Goal: Task Accomplishment & Management: Complete application form

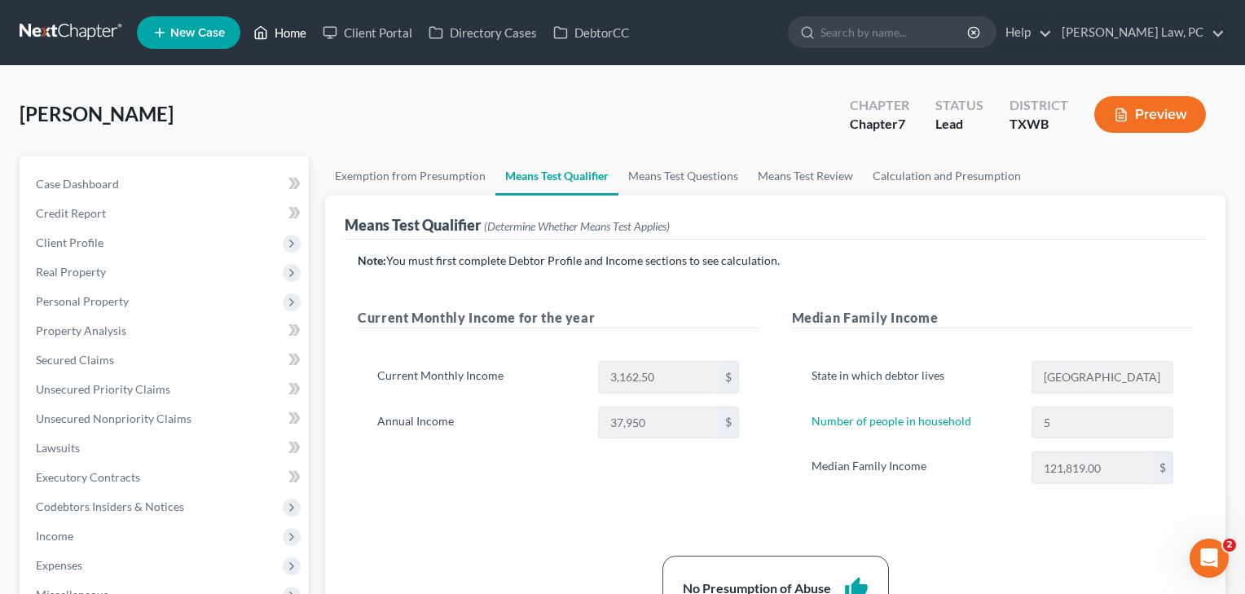
click at [287, 32] on link "Home" at bounding box center [279, 32] width 69 height 29
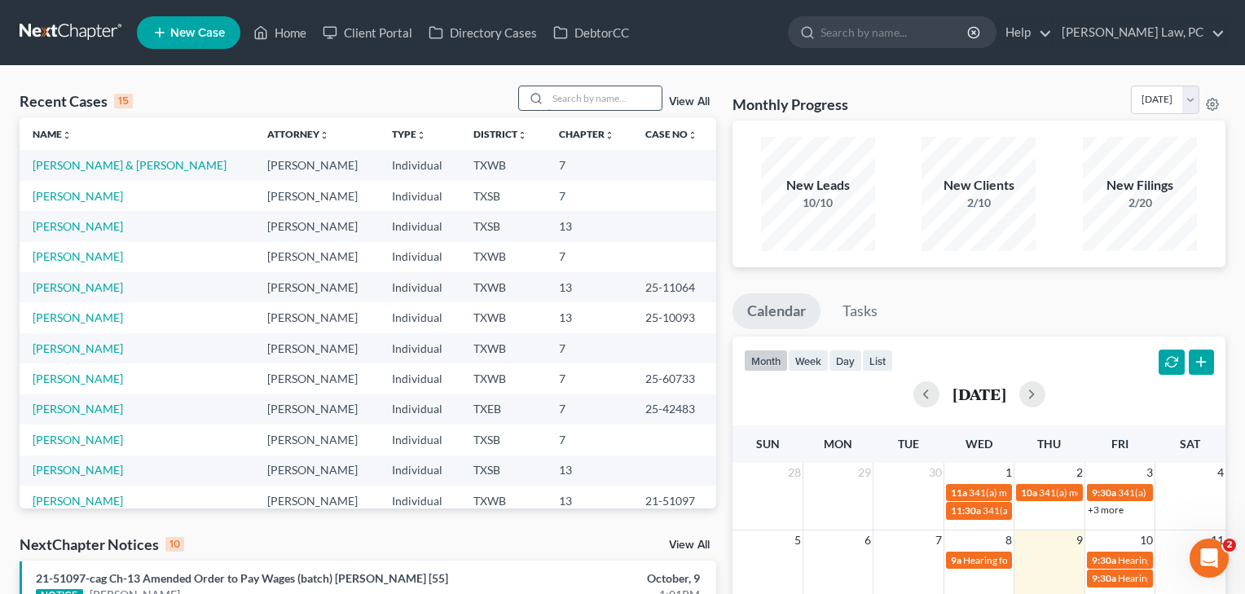
click at [558, 90] on input "search" at bounding box center [605, 98] width 114 height 24
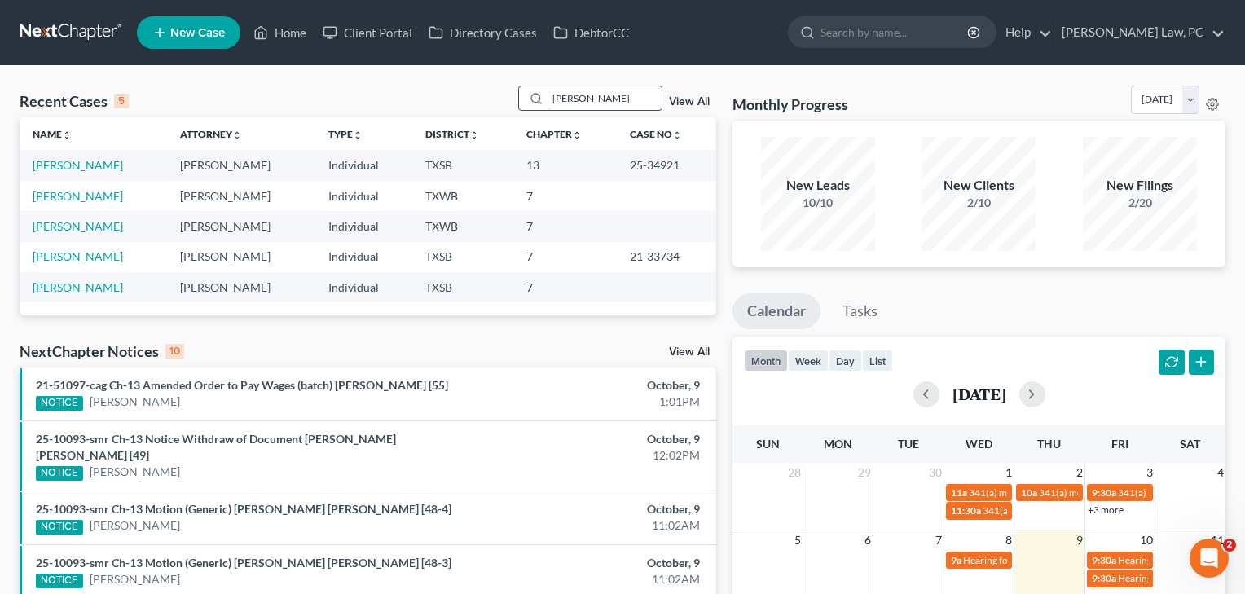
type input "[PERSON_NAME]"
drag, startPoint x: 558, startPoint y: 90, endPoint x: 85, endPoint y: 166, distance: 478.8
click at [85, 166] on link "[PERSON_NAME]" at bounding box center [78, 165] width 90 height 14
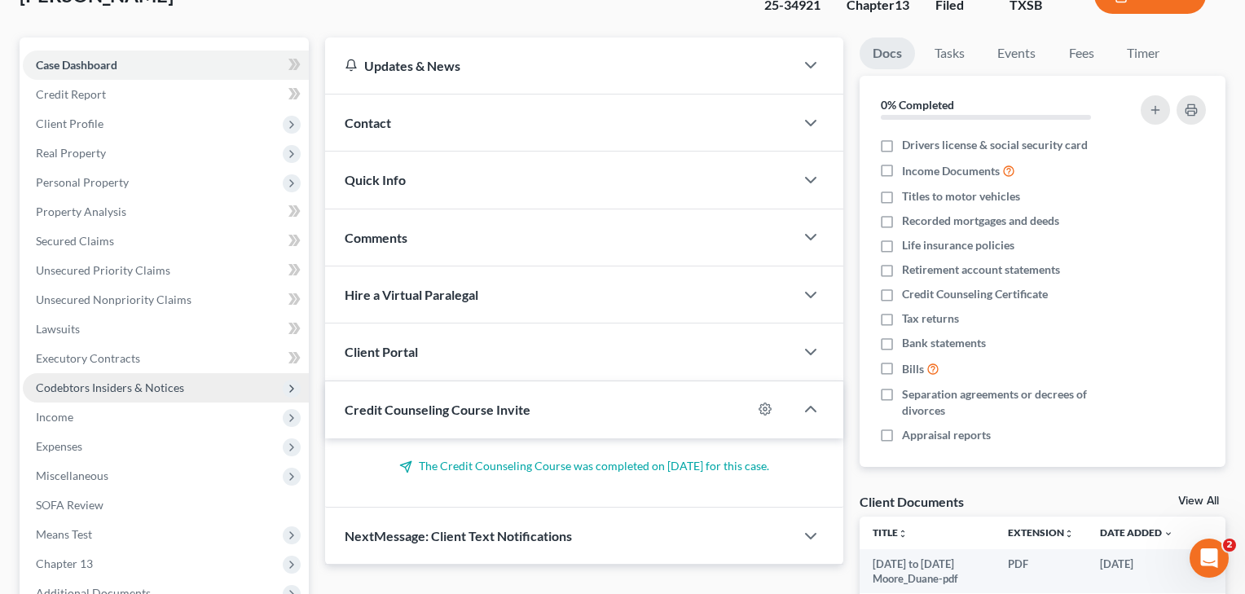
scroll to position [223, 0]
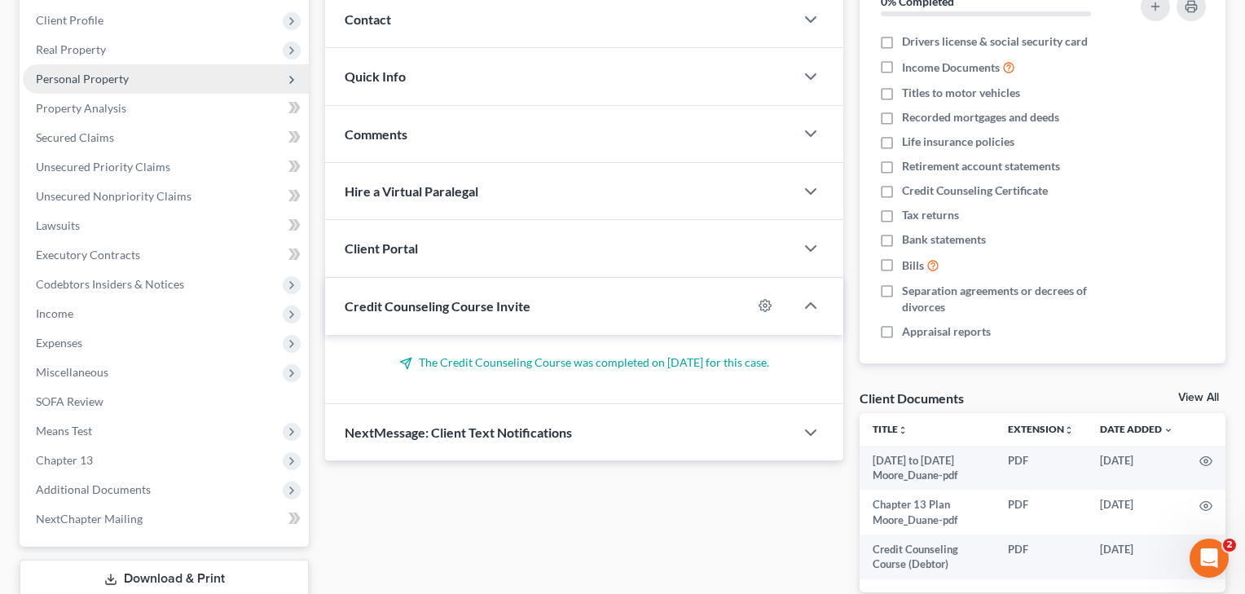
click at [110, 81] on span "Personal Property" at bounding box center [82, 79] width 93 height 14
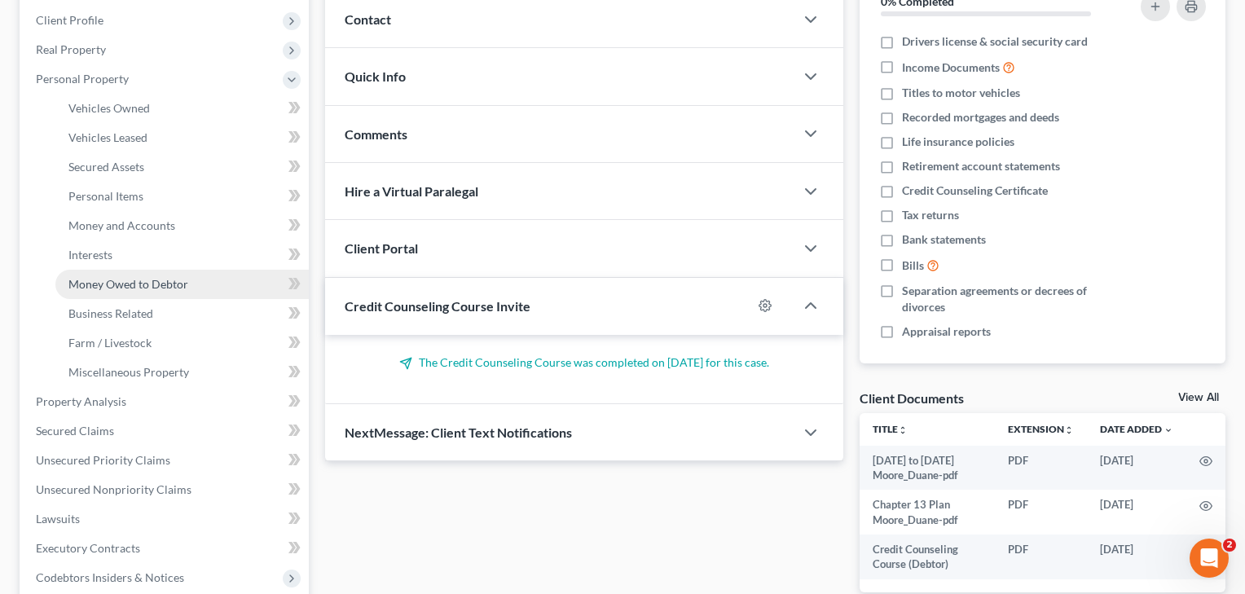
click at [108, 286] on span "Money Owed to Debtor" at bounding box center [128, 284] width 120 height 14
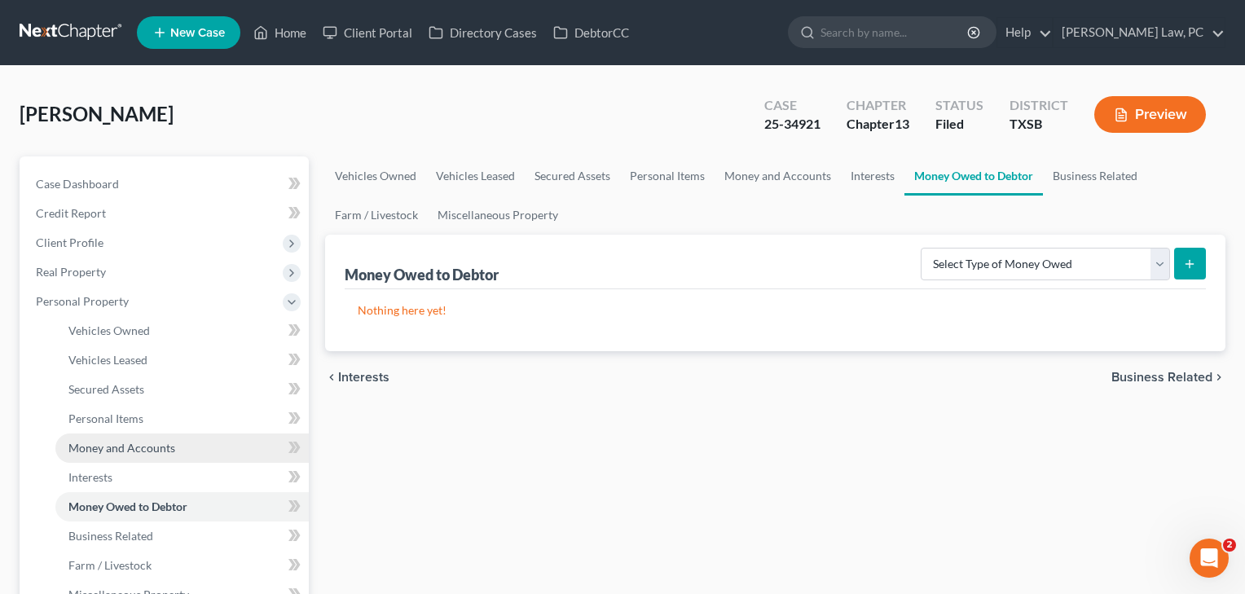
click at [98, 441] on span "Money and Accounts" at bounding box center [121, 448] width 107 height 14
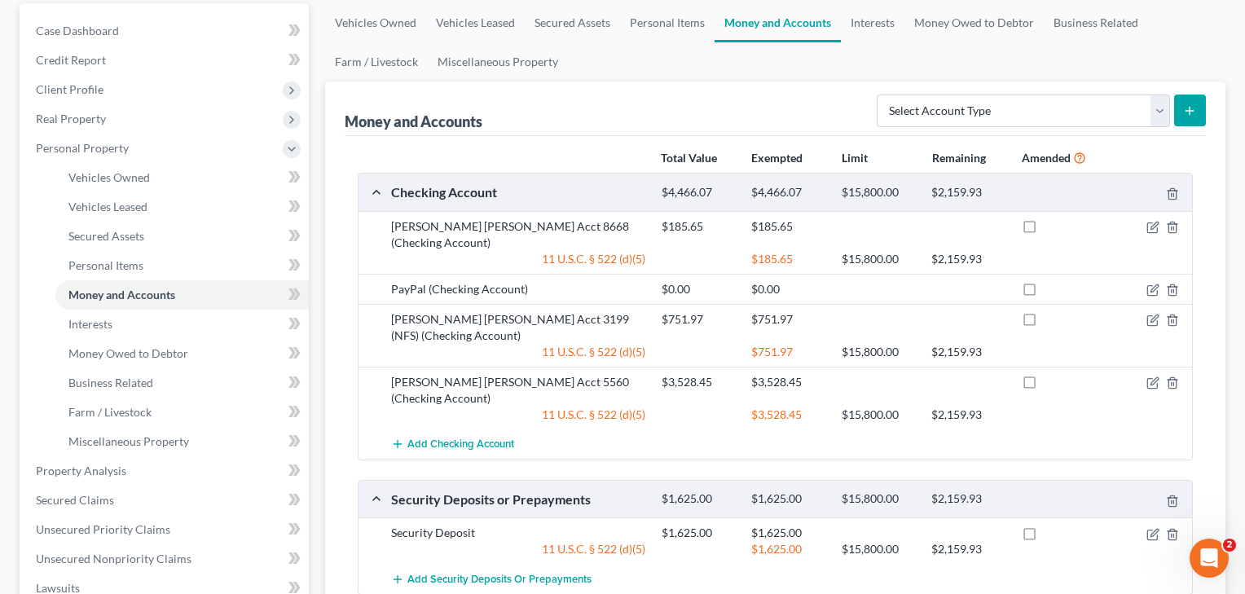
scroll to position [154, 0]
click at [1156, 527] on icon "button" at bounding box center [1153, 533] width 13 height 13
select select "3"
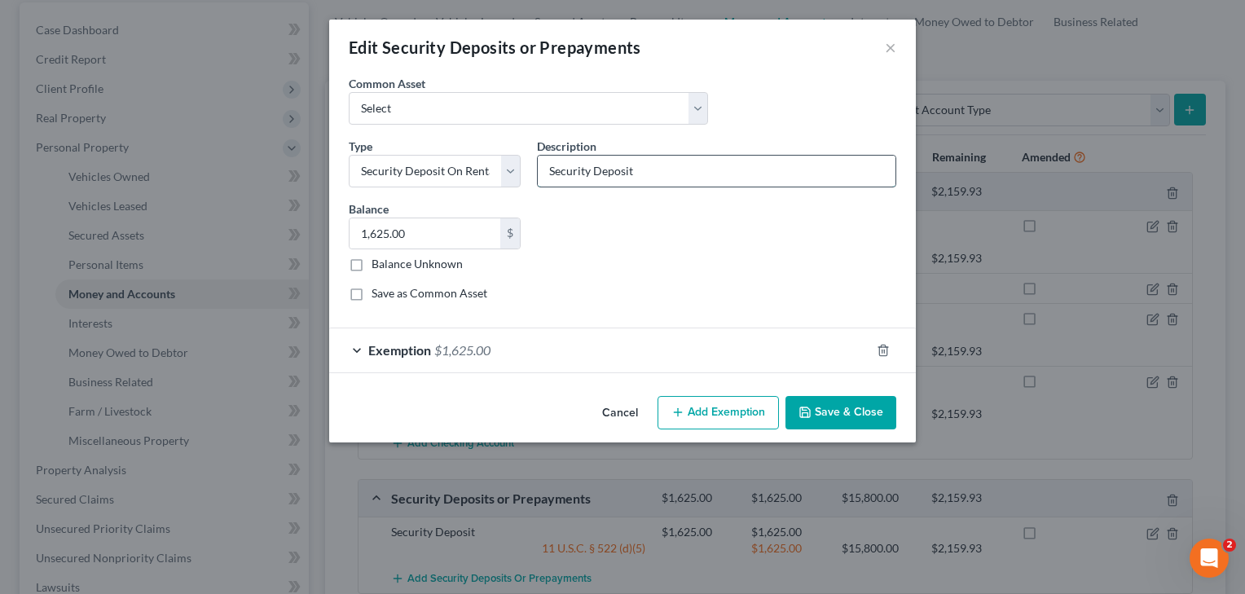
click at [635, 172] on input "Security Deposit" at bounding box center [717, 171] width 358 height 31
type input "Security Deposit"
click at [822, 411] on button "Save & Close" at bounding box center [841, 413] width 111 height 34
